Goal: Task Accomplishment & Management: Manage account settings

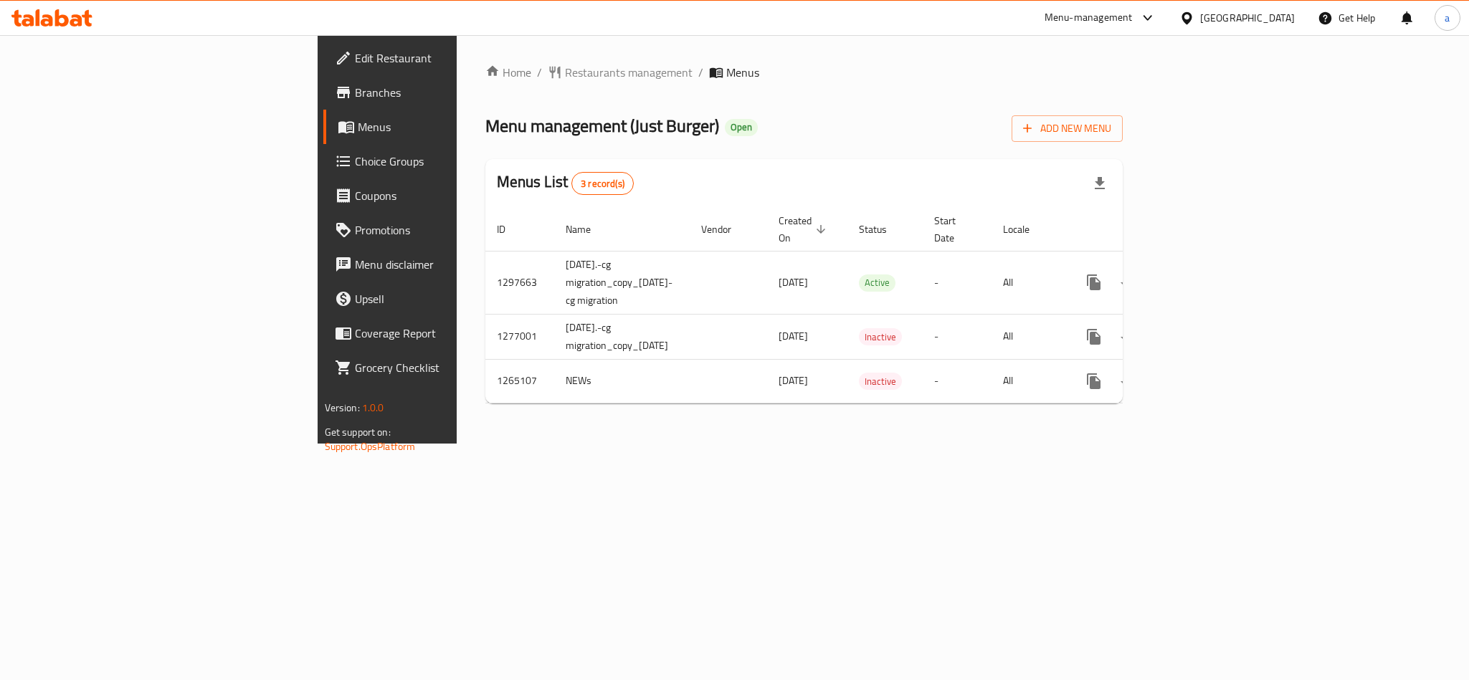
drag, startPoint x: 0, startPoint y: 0, endPoint x: 85, endPoint y: 162, distance: 182.7
click at [355, 162] on span "Choice Groups" at bounding box center [453, 161] width 196 height 17
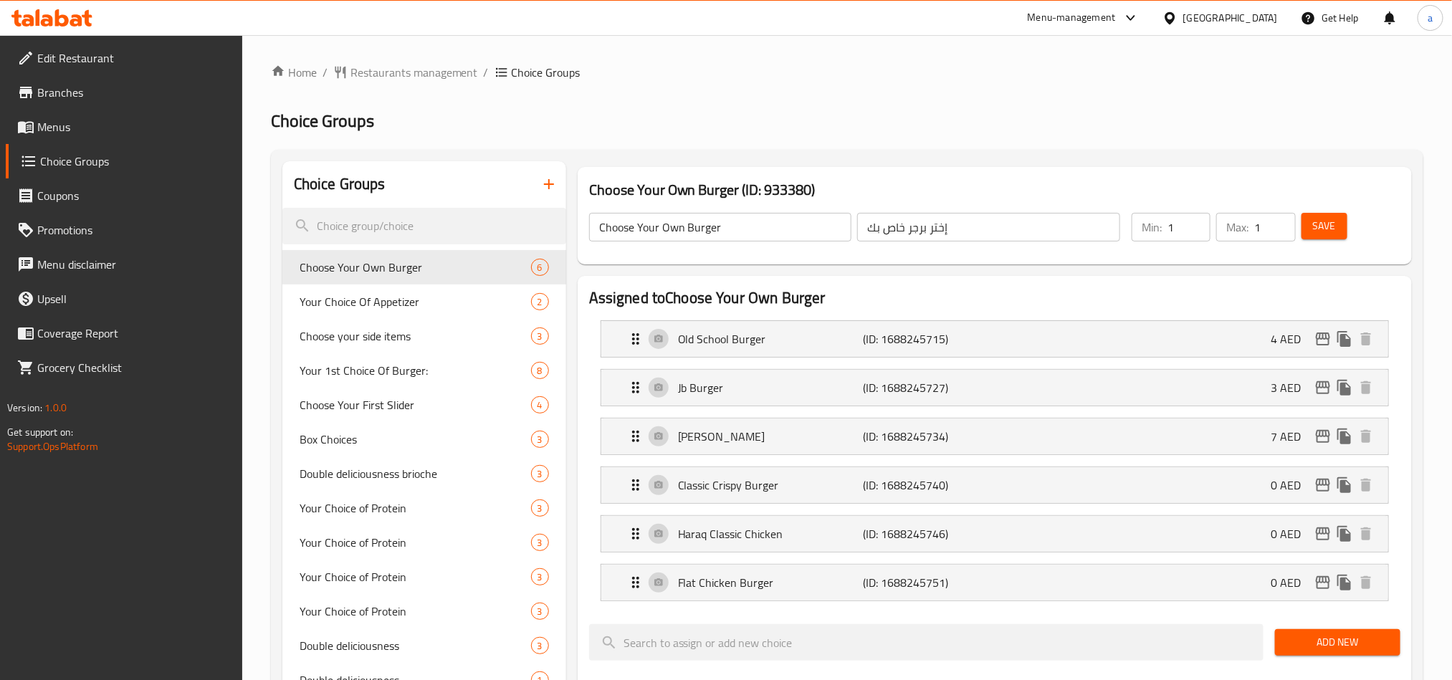
click at [428, 237] on input "search" at bounding box center [424, 226] width 284 height 37
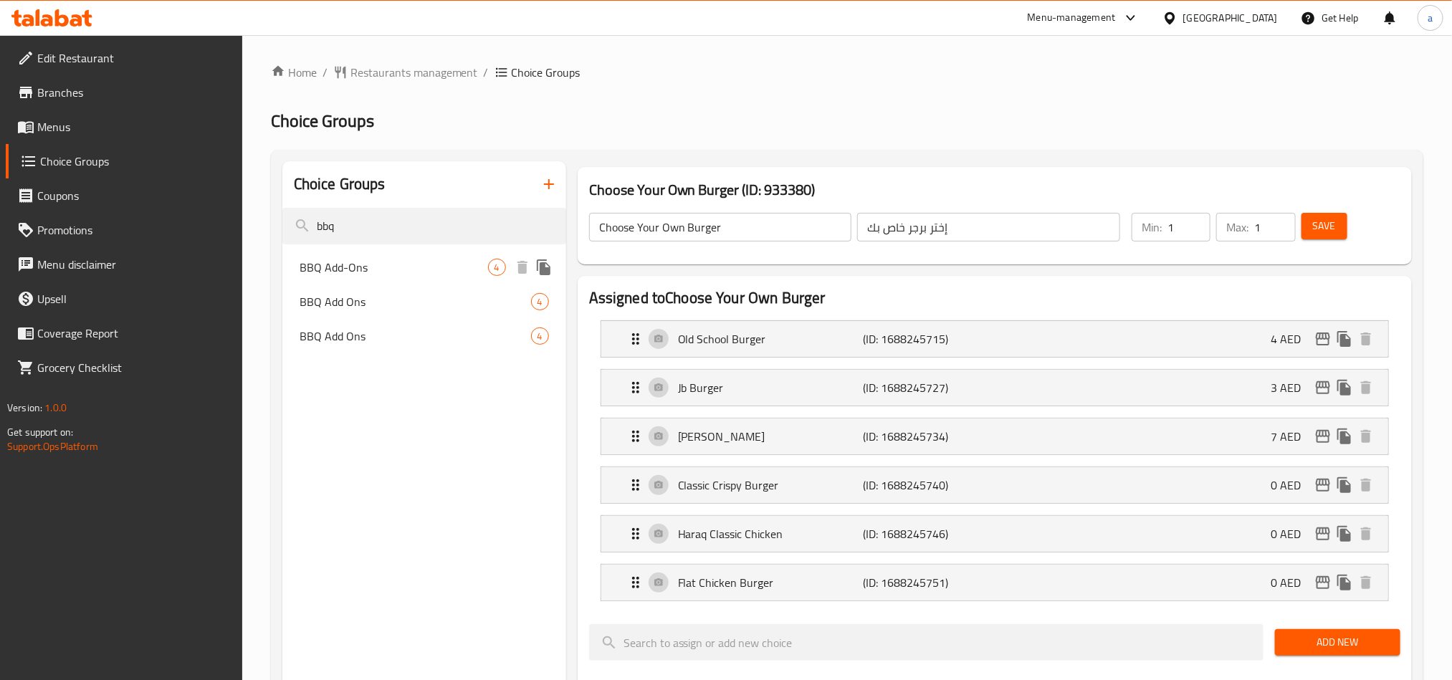
type input "bbq"
click at [409, 261] on span "BBQ Add-Ons" at bounding box center [394, 267] width 189 height 17
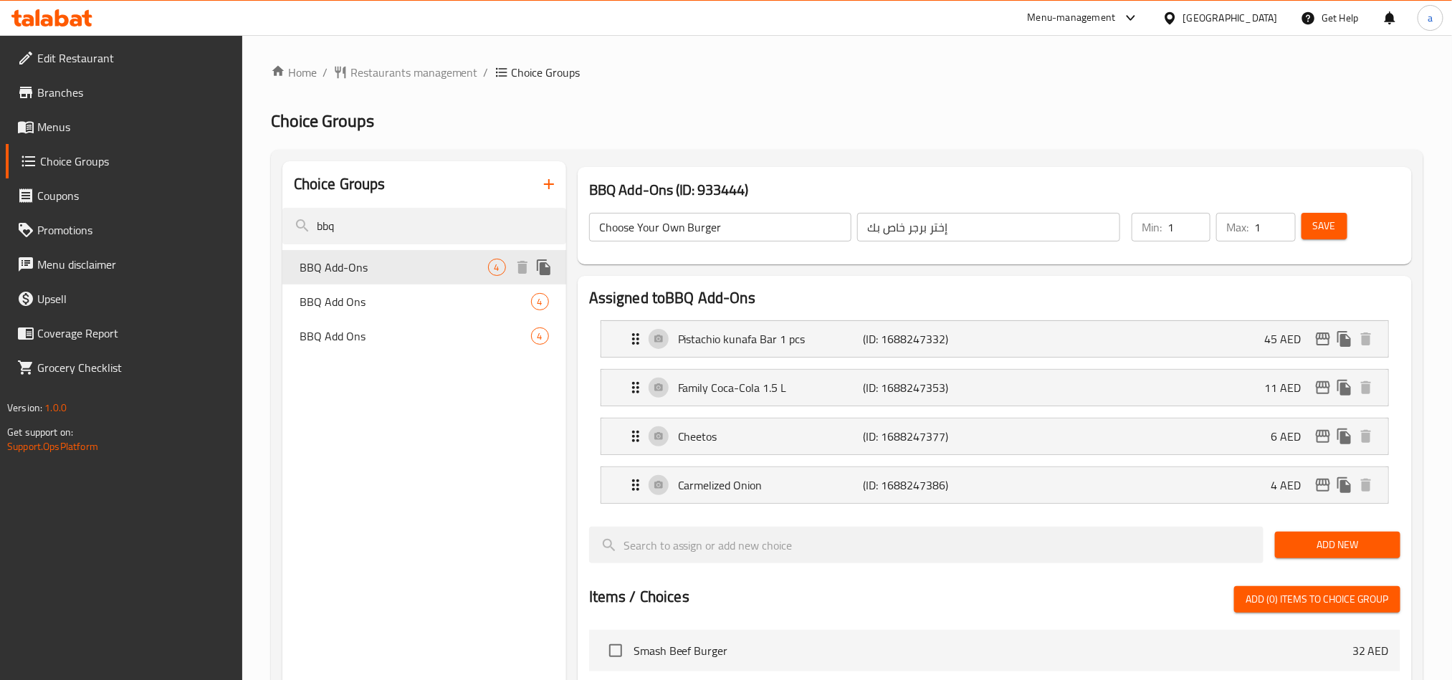
type input "BBQ Add-Ons"
type input "إضافات الباربيكيو"
type input "0"
type input "4"
click at [634, 344] on icon "Expand" at bounding box center [635, 338] width 7 height 11
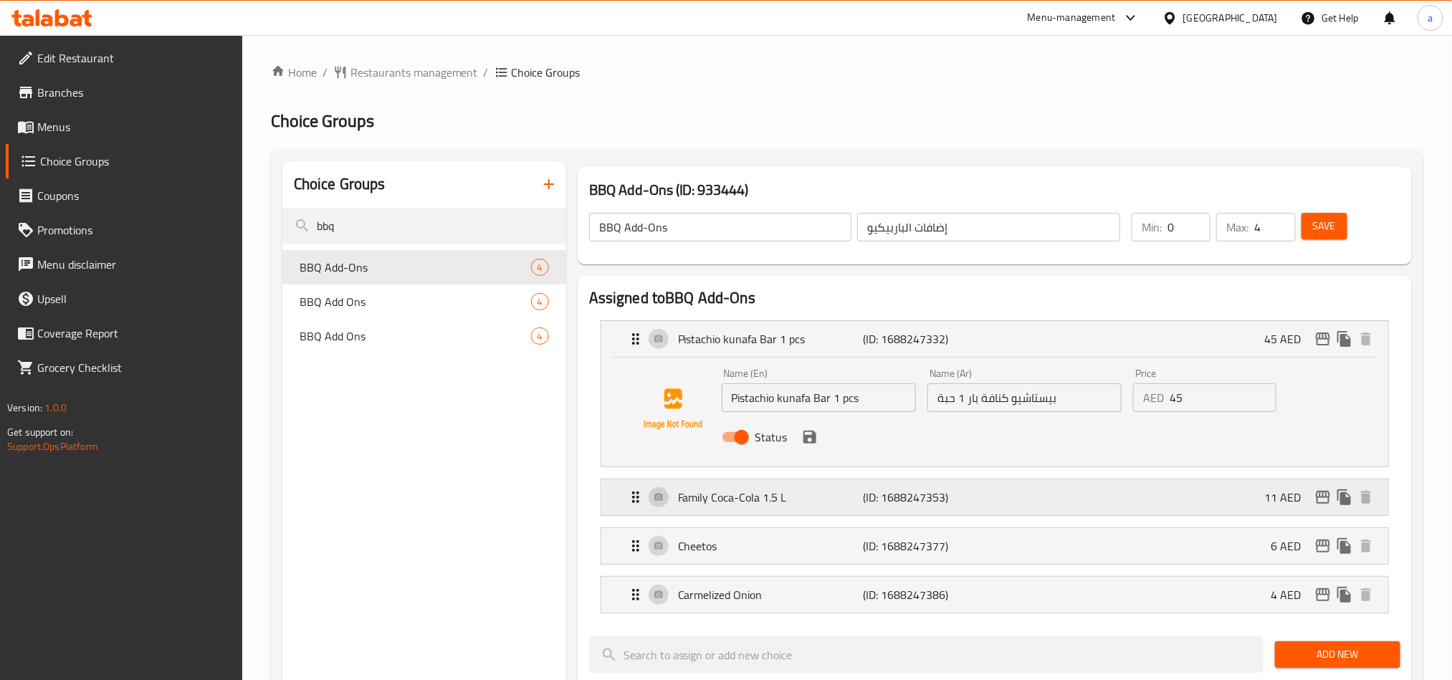
click at [639, 504] on icon "Expand" at bounding box center [635, 497] width 17 height 17
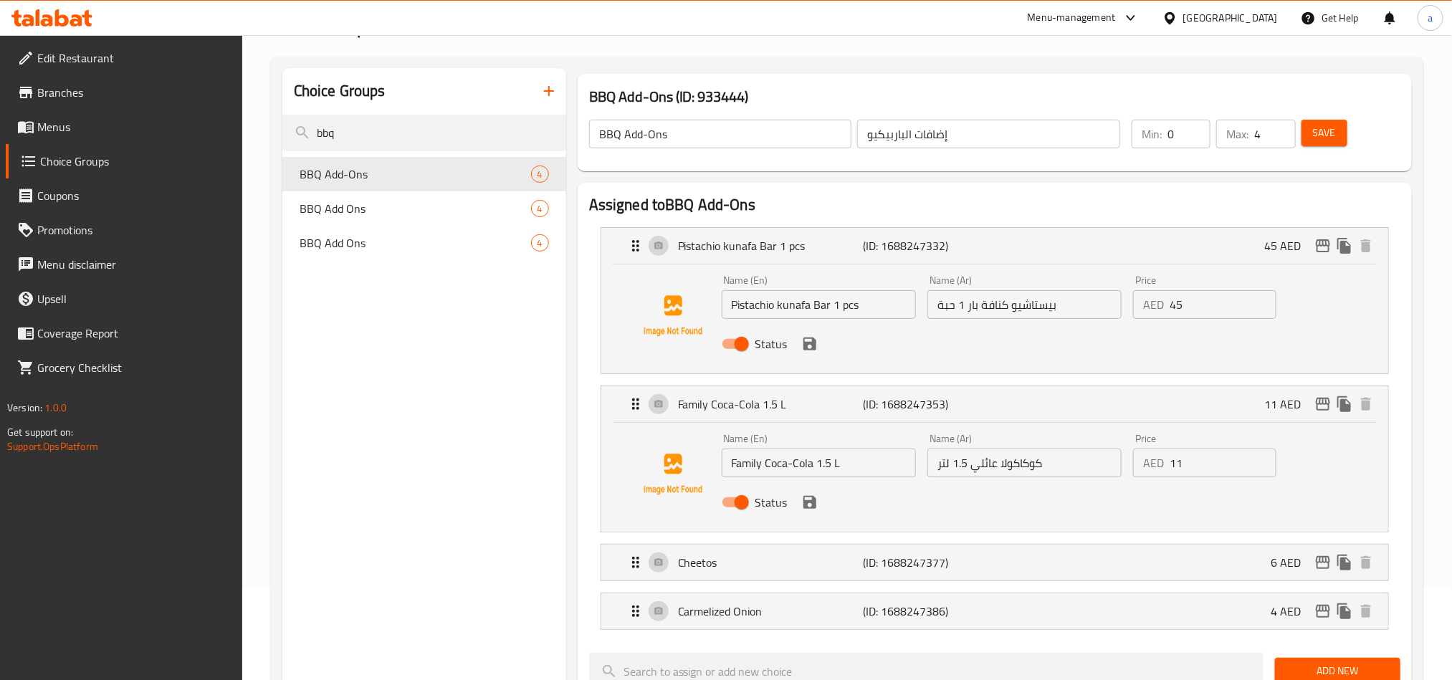
scroll to position [215, 0]
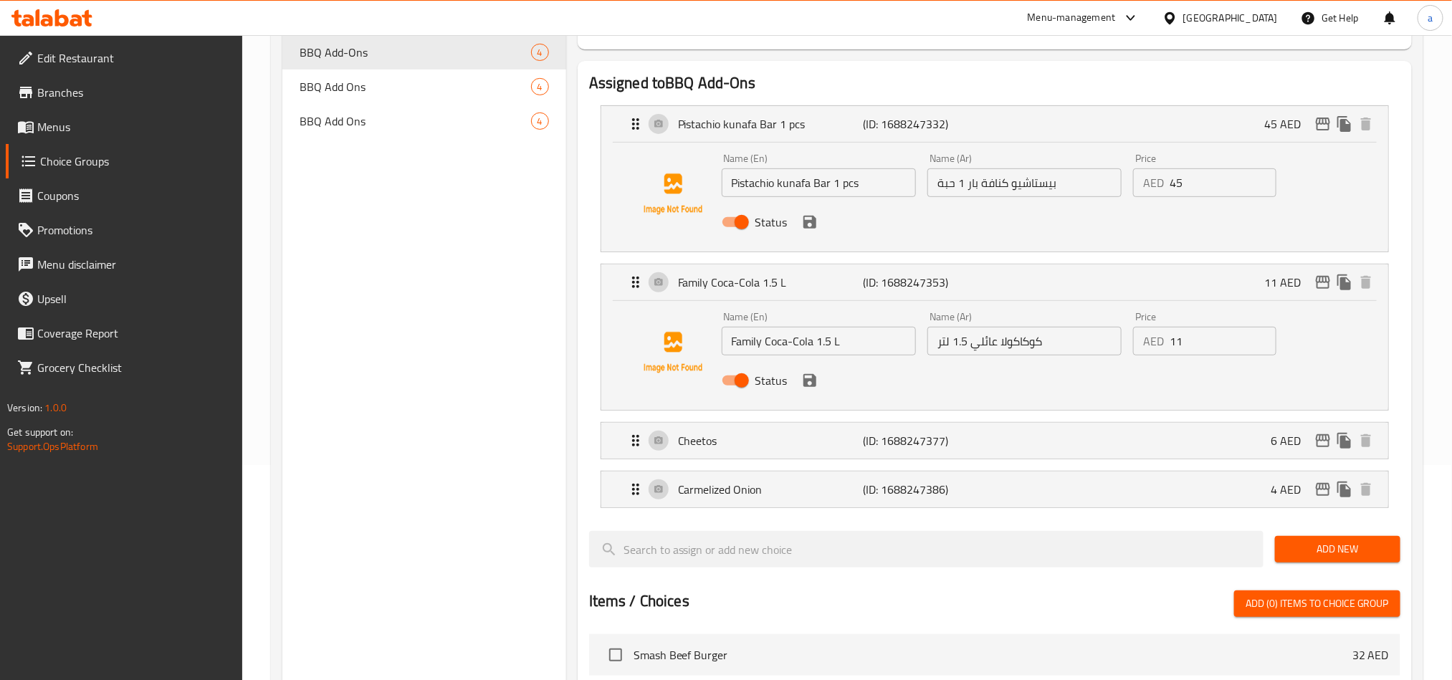
click at [630, 459] on div "Cheetos (ID: 1688247377) 6 AED Name (En) Cheetos Name (En) Name (Ar) شيتوس Name…" at bounding box center [995, 440] width 788 height 37
click at [639, 449] on icon "Expand" at bounding box center [635, 440] width 17 height 17
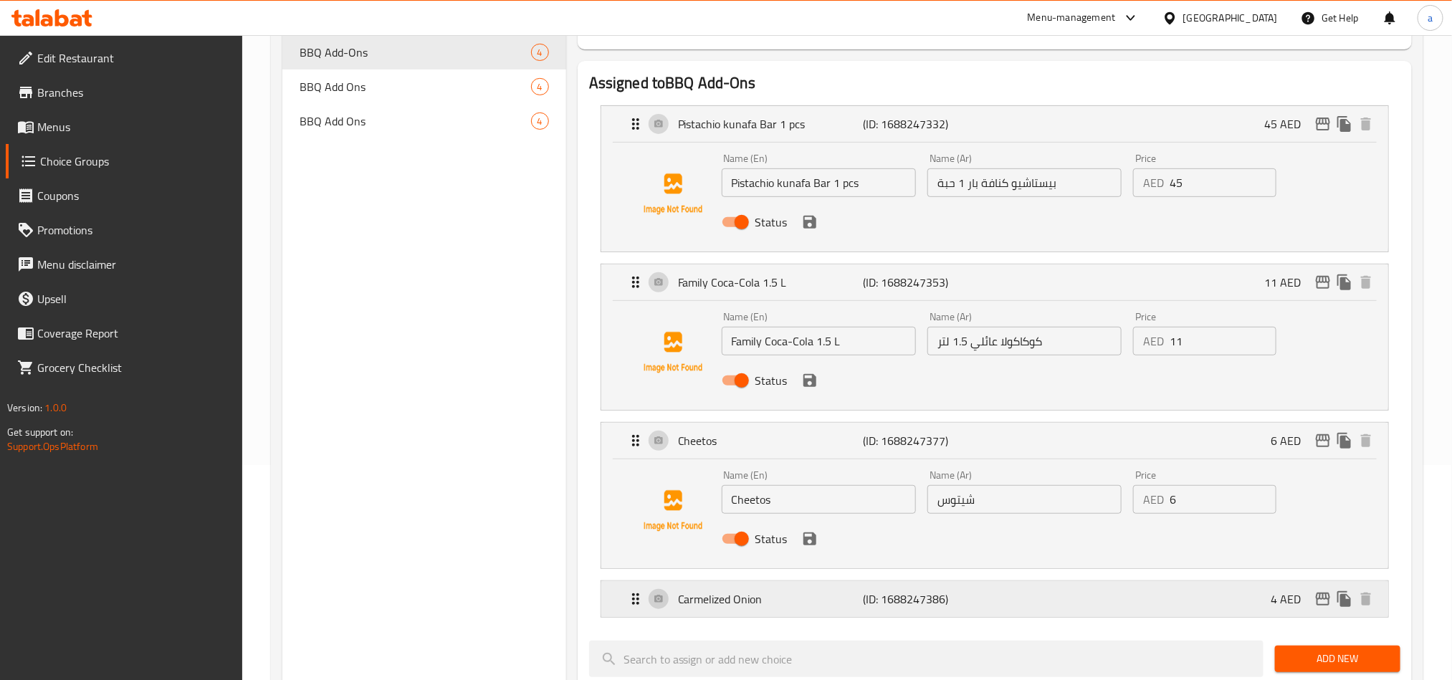
click at [635, 600] on icon "Expand" at bounding box center [635, 599] width 17 height 17
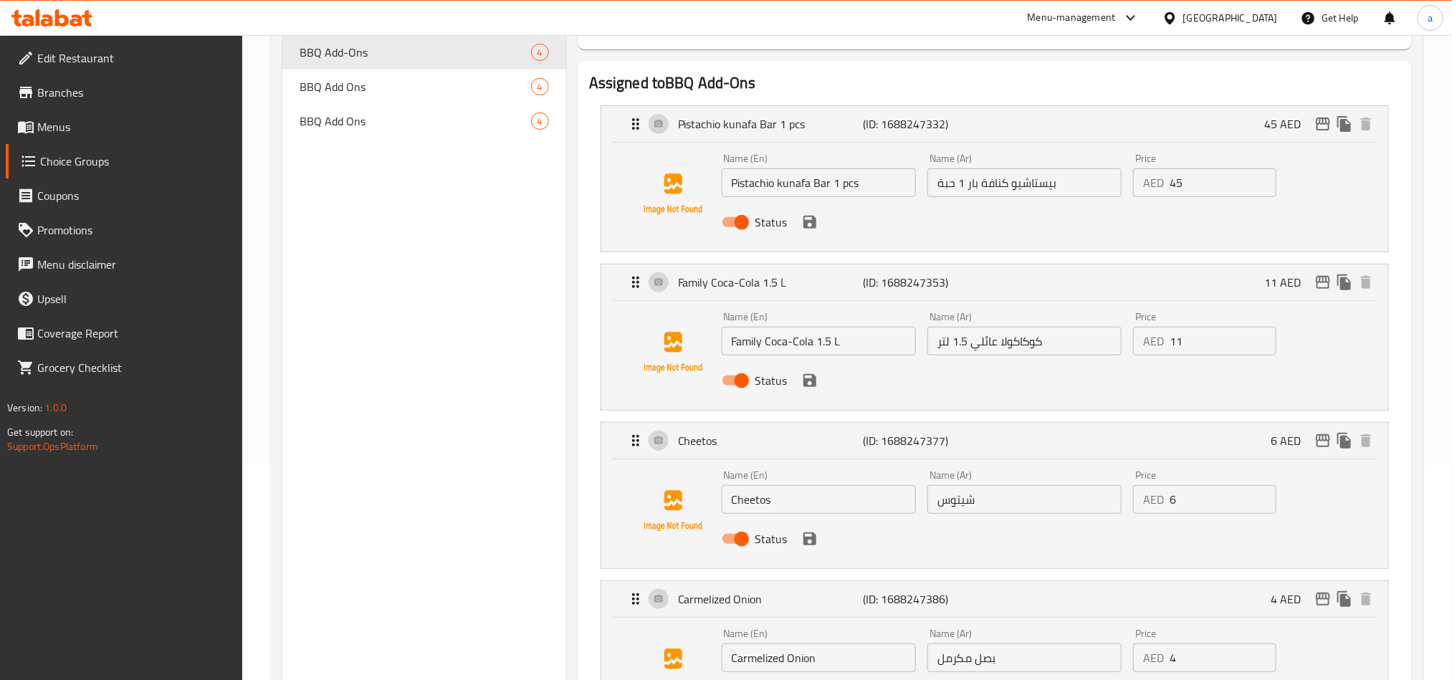
scroll to position [108, 0]
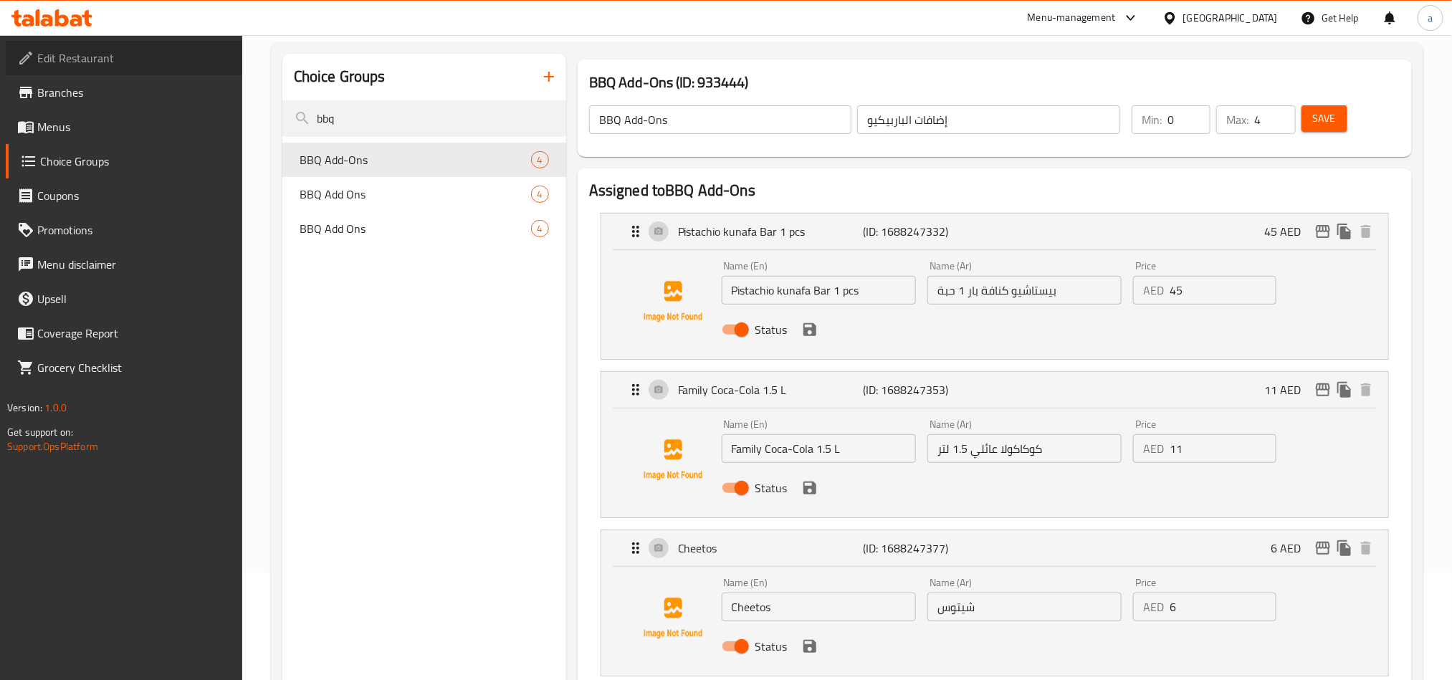
click at [76, 54] on span "Edit Restaurant" at bounding box center [134, 57] width 194 height 17
